Goal: Check status: Check status

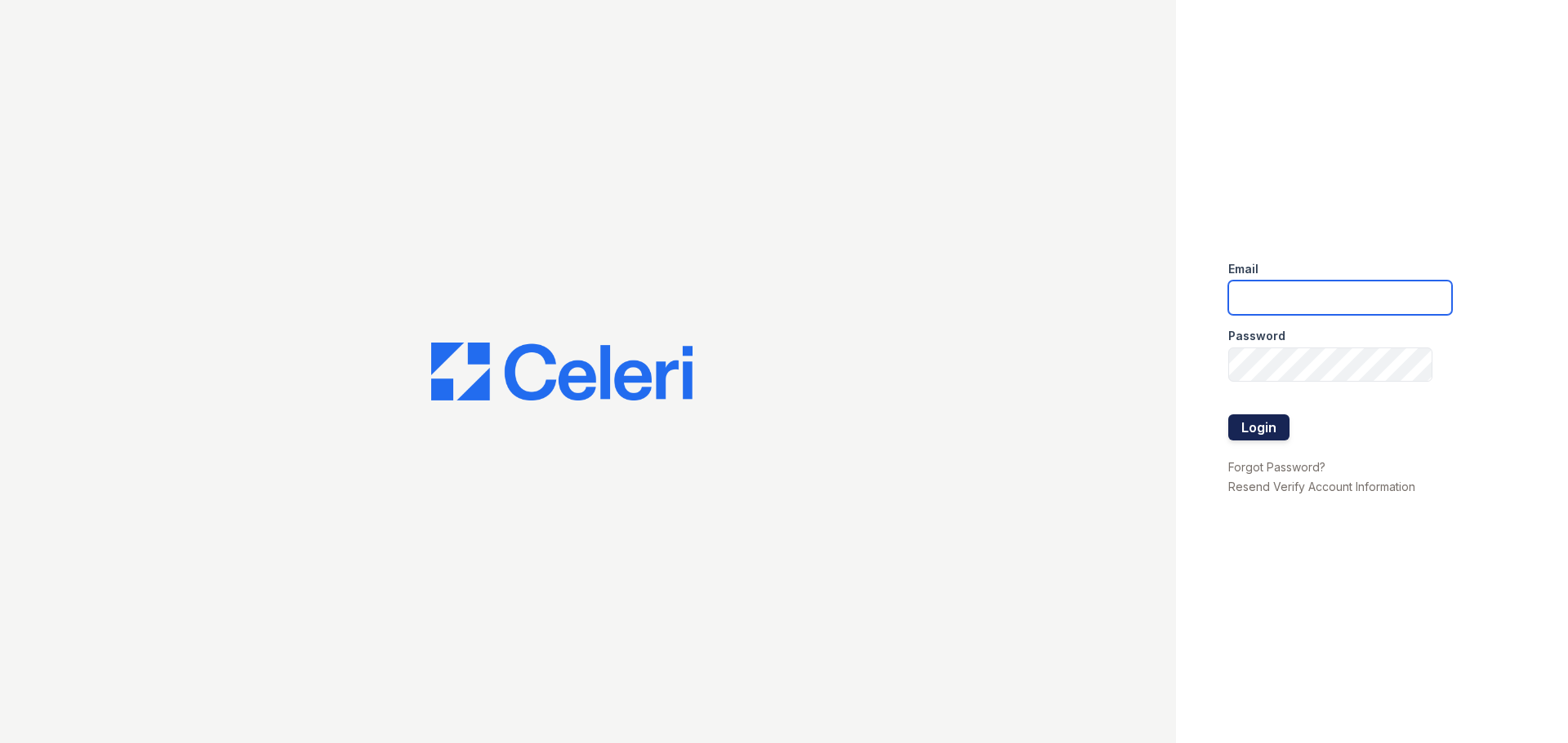
type input "springparc1@cafmanagement.com"
click at [1255, 431] on button "Login" at bounding box center [1258, 428] width 61 height 26
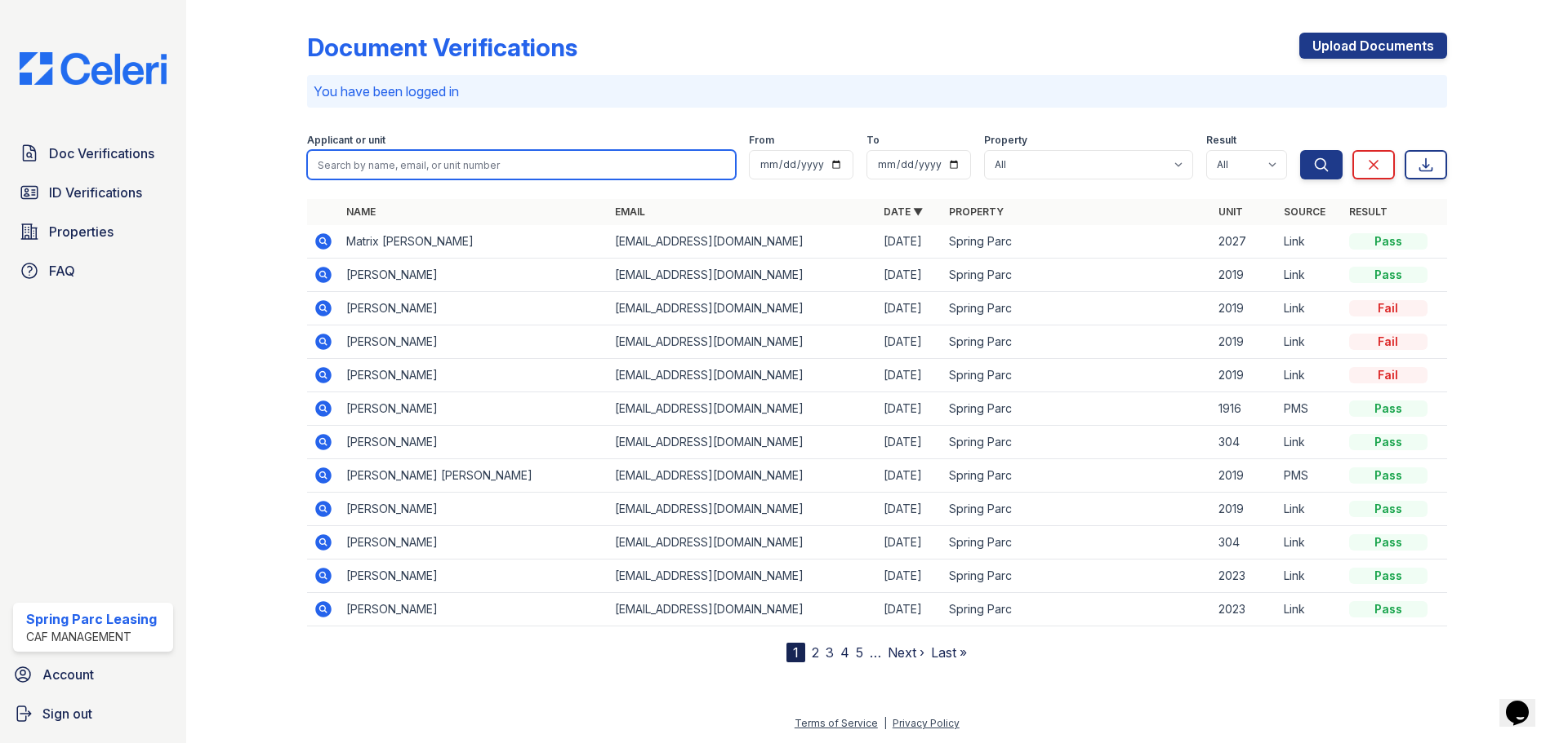
click at [450, 162] on input "search" at bounding box center [521, 164] width 429 height 29
click at [578, 245] on td "Matrix Pipkin" at bounding box center [473, 242] width 269 height 34
click at [379, 239] on td "Matrix Pipkin" at bounding box center [473, 242] width 269 height 34
drag, startPoint x: 532, startPoint y: 246, endPoint x: 743, endPoint y: 233, distance: 211.4
click at [572, 244] on td "Matrix Pipkin" at bounding box center [473, 242] width 269 height 34
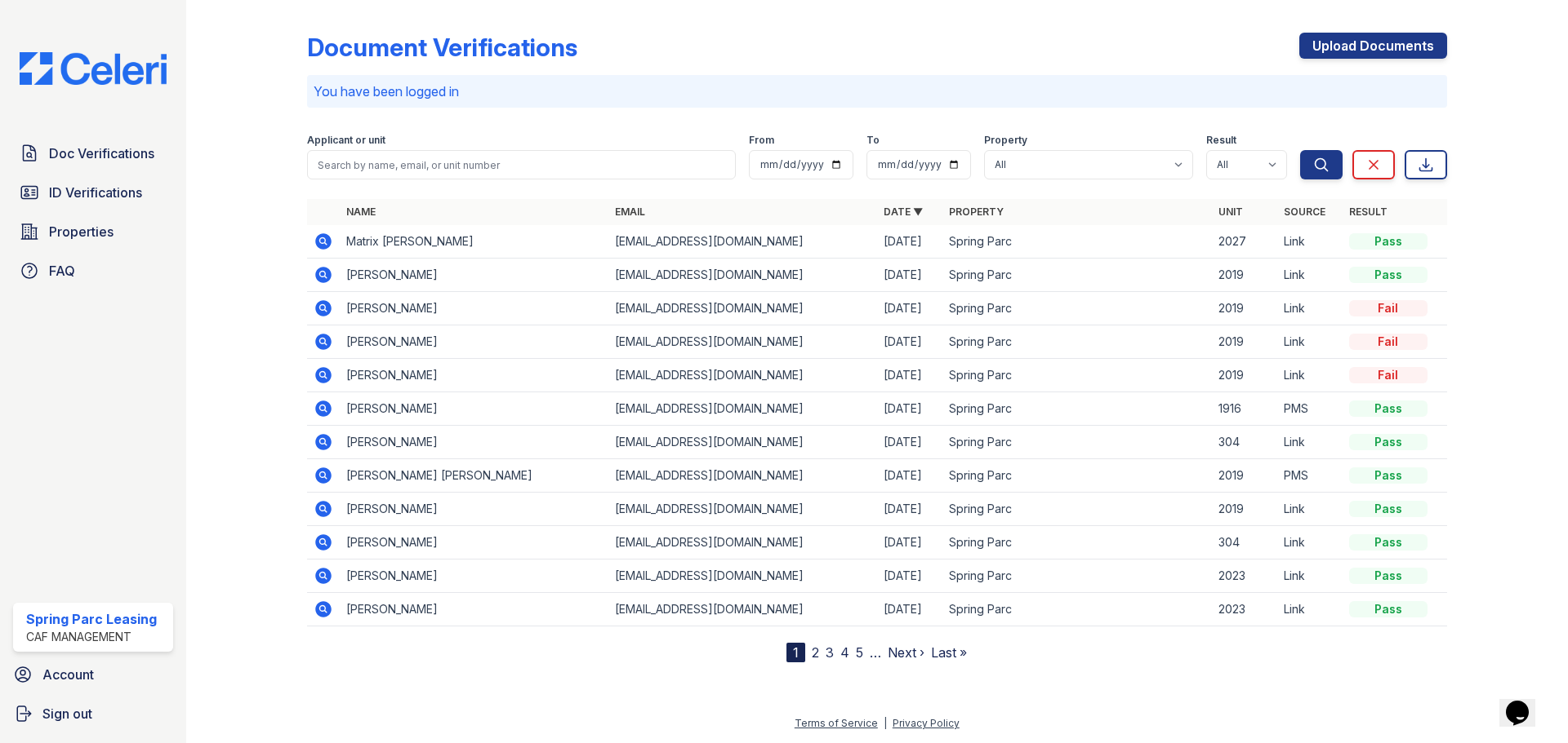
click at [822, 235] on td "[EMAIL_ADDRESS][DOMAIN_NAME]" at bounding box center [743, 242] width 269 height 34
drag, startPoint x: 972, startPoint y: 242, endPoint x: 1078, endPoint y: 246, distance: 106.1
click at [1004, 243] on td "Spring Parc" at bounding box center [1076, 242] width 269 height 34
click at [1251, 238] on tr "Matrix Pipkin pipkinmatrix@gmail.com 09/30/25 Spring Parc 2027 Link Pass" at bounding box center [877, 242] width 1140 height 34
drag, startPoint x: 1323, startPoint y: 240, endPoint x: 1358, endPoint y: 241, distance: 35.0
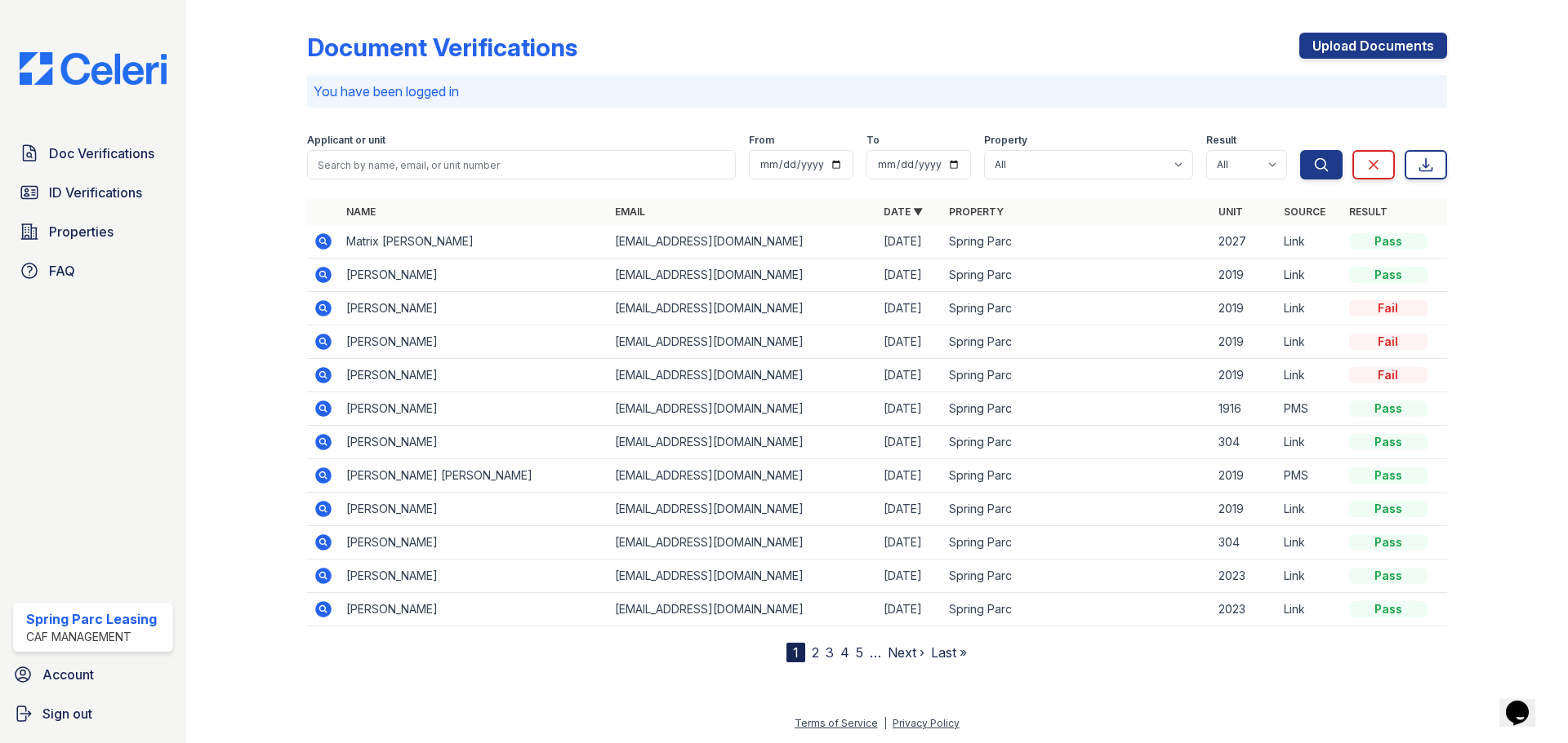
click at [1325, 241] on td "Link" at bounding box center [1309, 242] width 65 height 34
click at [1392, 238] on div "Pass" at bounding box center [1387, 241] width 78 height 16
drag, startPoint x: 1355, startPoint y: 246, endPoint x: 590, endPoint y: 250, distance: 765.0
click at [1172, 241] on tr "Matrix Pipkin pipkinmatrix@gmail.com 09/30/25 Spring Parc 2027 Link Pass" at bounding box center [877, 242] width 1140 height 34
click at [314, 240] on icon at bounding box center [323, 241] width 20 height 20
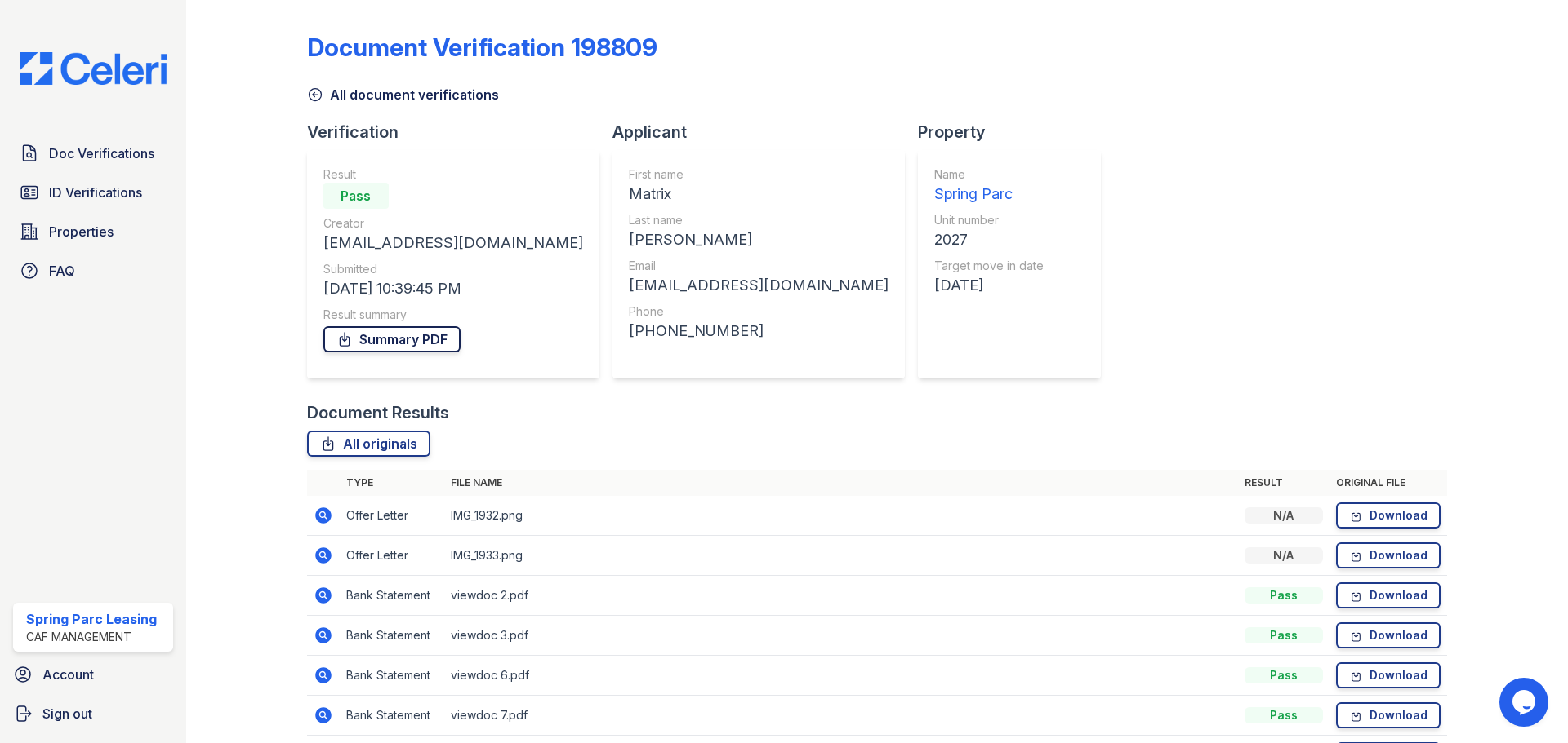
click at [379, 336] on link "Summary PDF" at bounding box center [392, 340] width 138 height 26
